Goal: Task Accomplishment & Management: Manage account settings

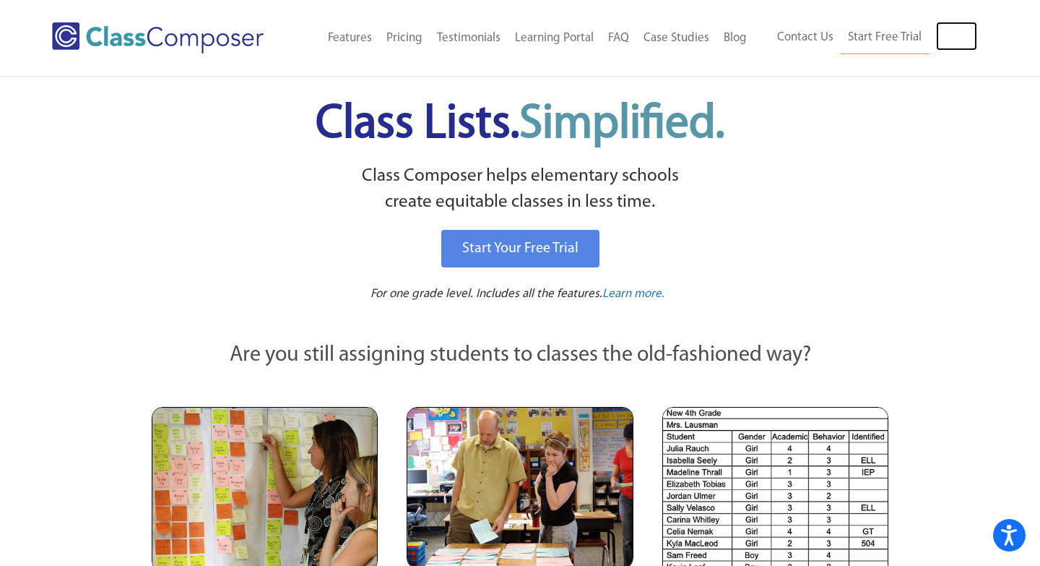
click at [962, 35] on link "Log In" at bounding box center [956, 36] width 41 height 29
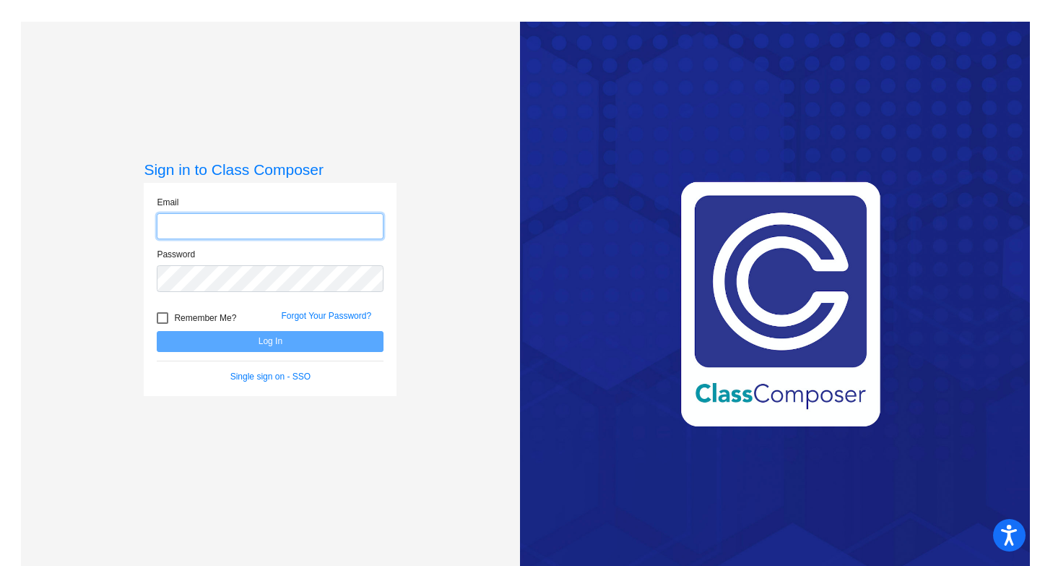
click at [273, 221] on input "email" at bounding box center [270, 226] width 227 height 27
type input "[EMAIL_ADDRESS][PERSON_NAME][DOMAIN_NAME]"
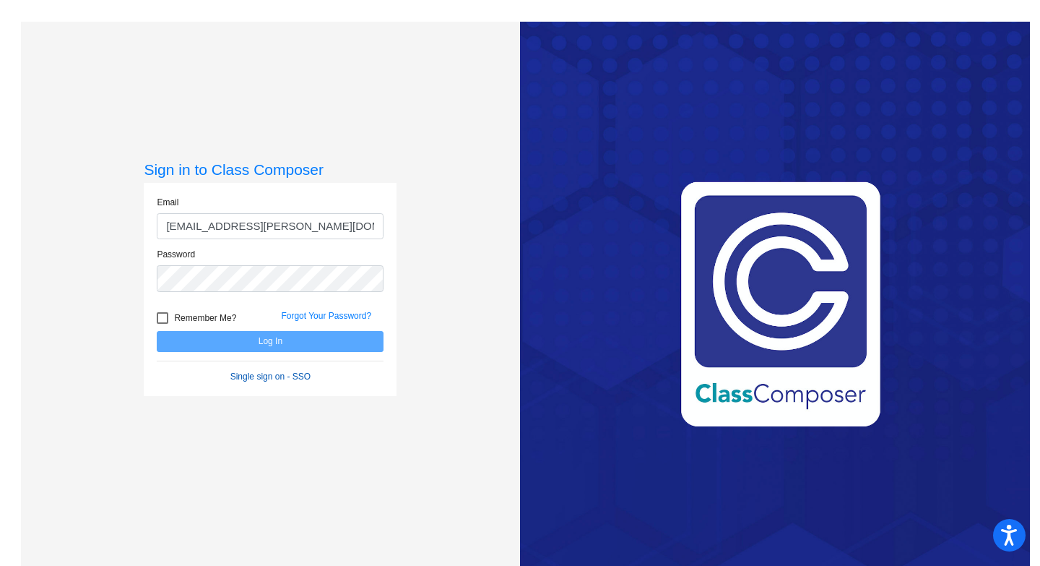
click at [262, 379] on link "Single sign on - SSO" at bounding box center [270, 376] width 80 height 10
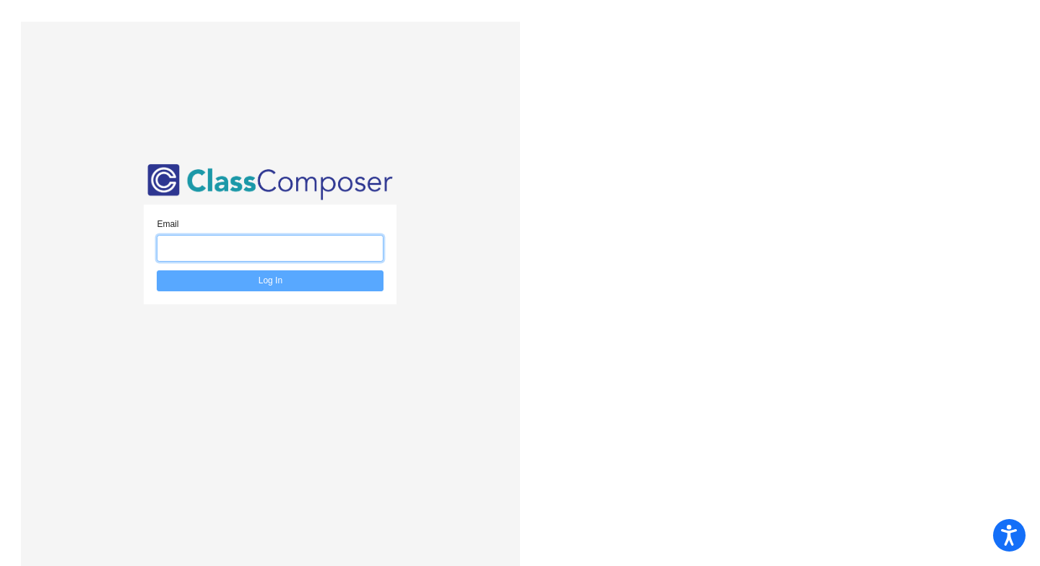
click at [300, 248] on input "email" at bounding box center [270, 248] width 227 height 27
type input "[EMAIL_ADDRESS][PERSON_NAME][DOMAIN_NAME]"
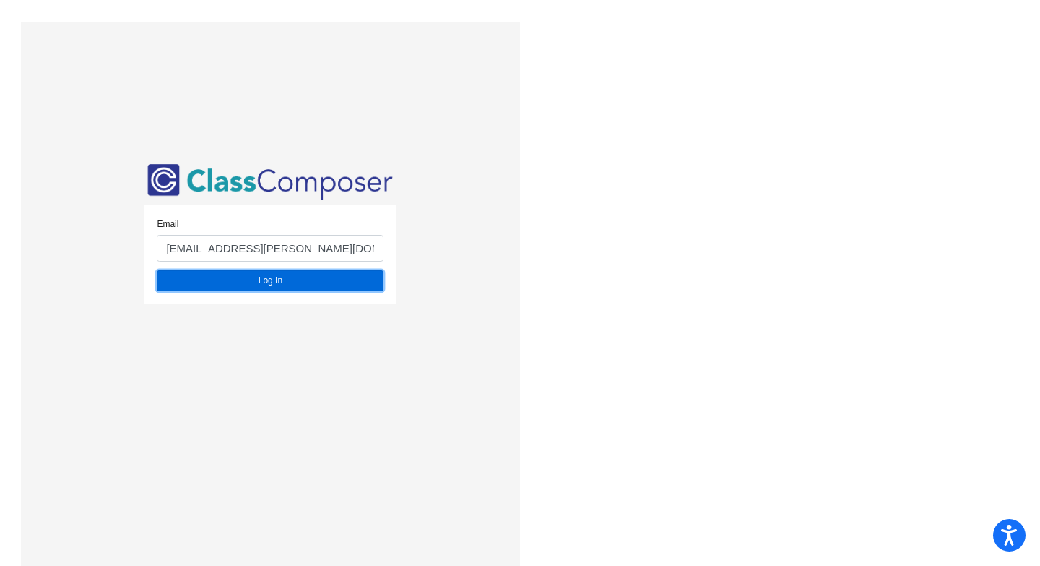
click at [313, 280] on button "Log In" at bounding box center [270, 280] width 227 height 21
click at [335, 273] on button "Log In" at bounding box center [270, 280] width 227 height 21
